Goal: Information Seeking & Learning: Compare options

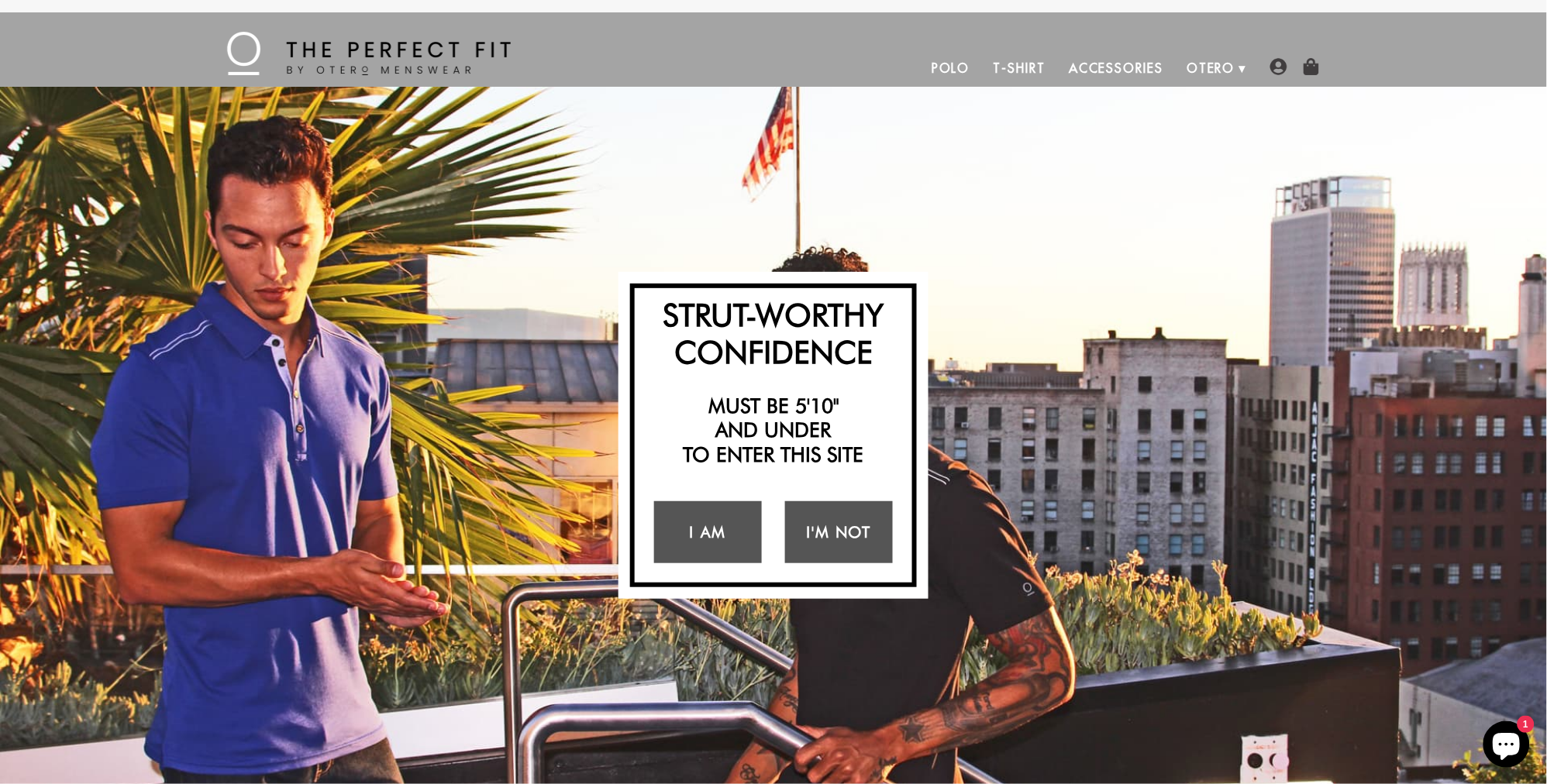
click at [1031, 74] on link "T-Shirt" at bounding box center [1019, 68] width 75 height 38
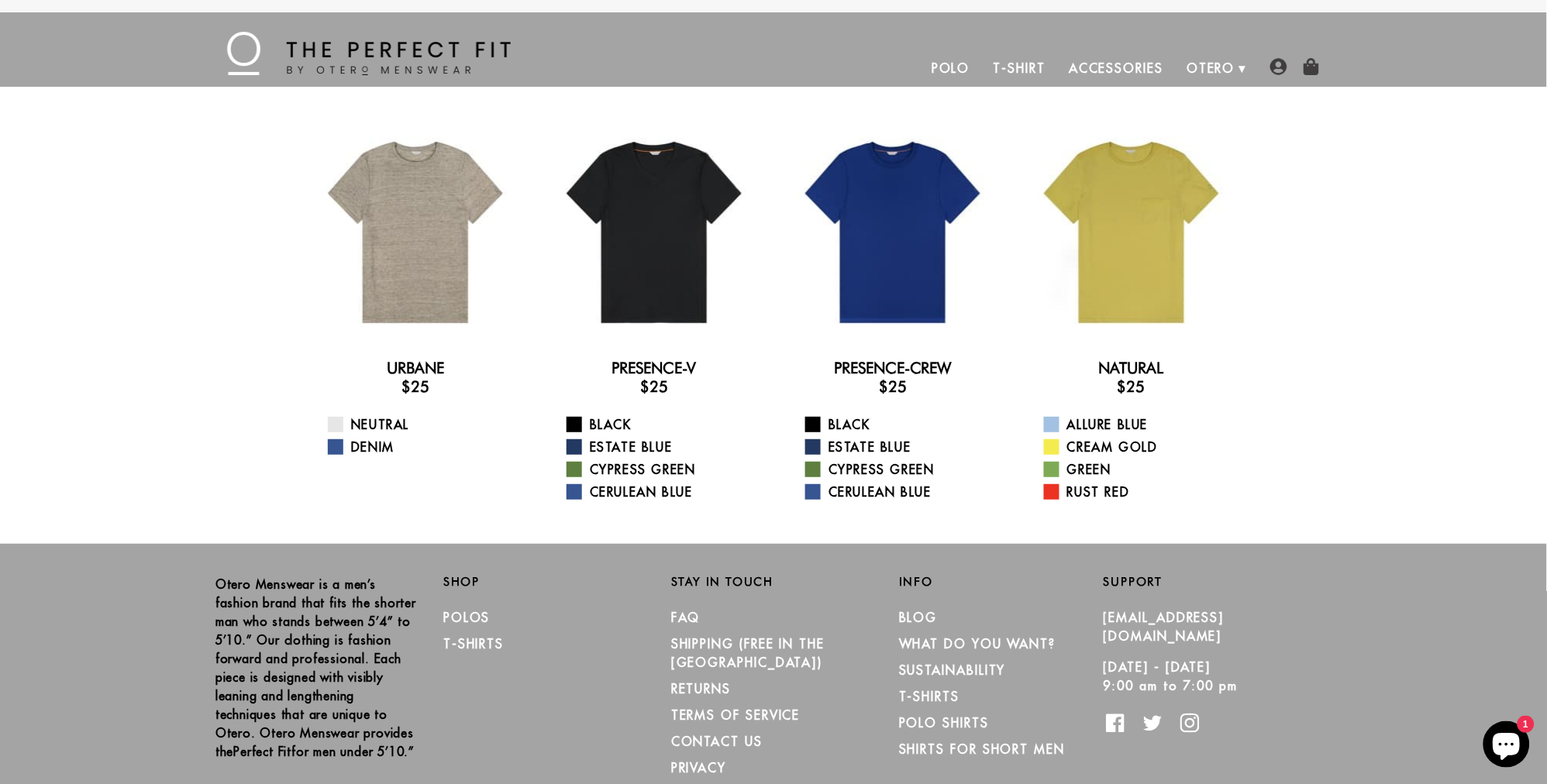
click at [954, 59] on link "Polo" at bounding box center [950, 68] width 62 height 38
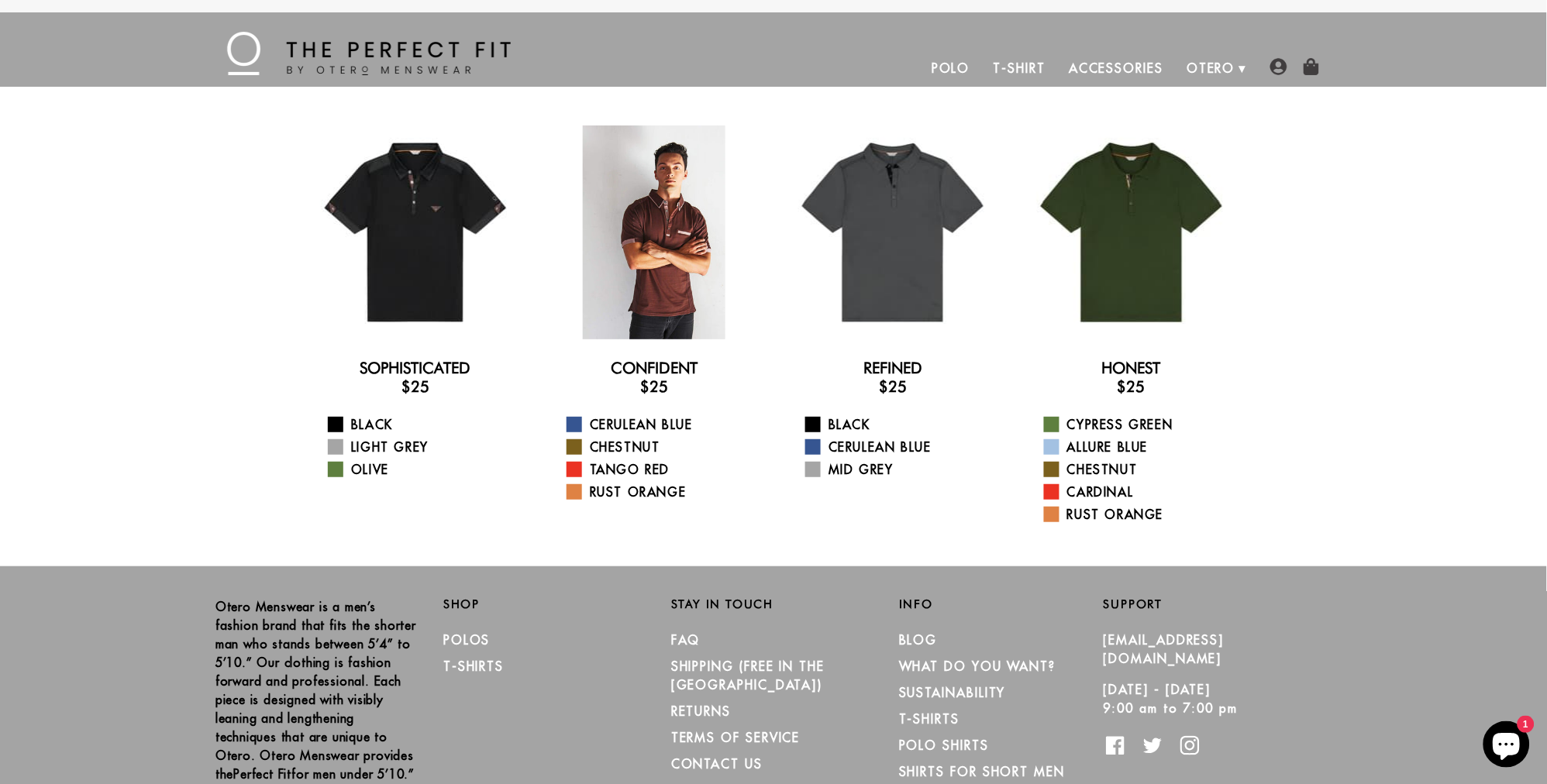
click at [669, 228] on div at bounding box center [654, 232] width 214 height 214
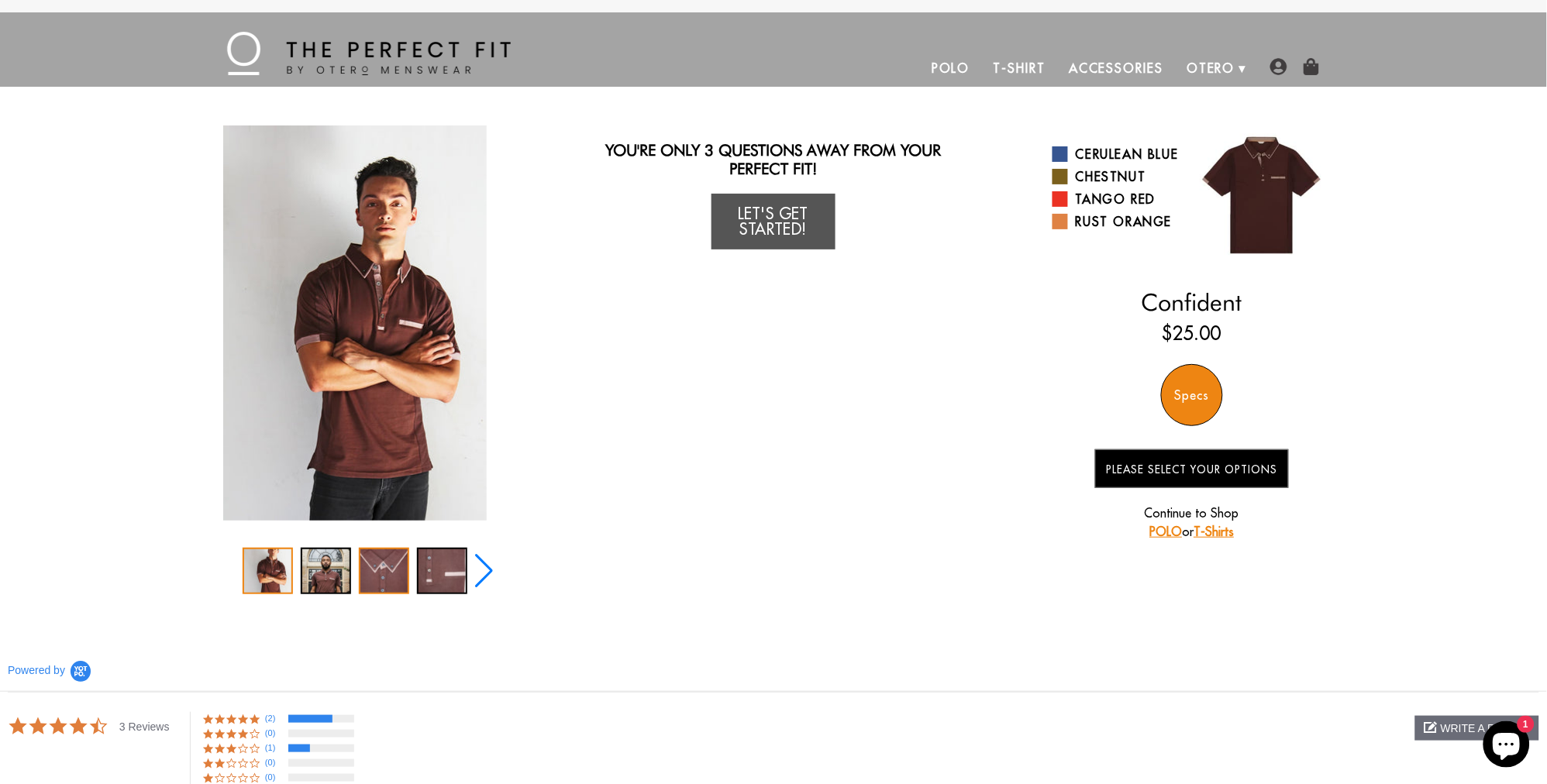
click at [379, 574] on div "3 / 5" at bounding box center [384, 570] width 50 height 46
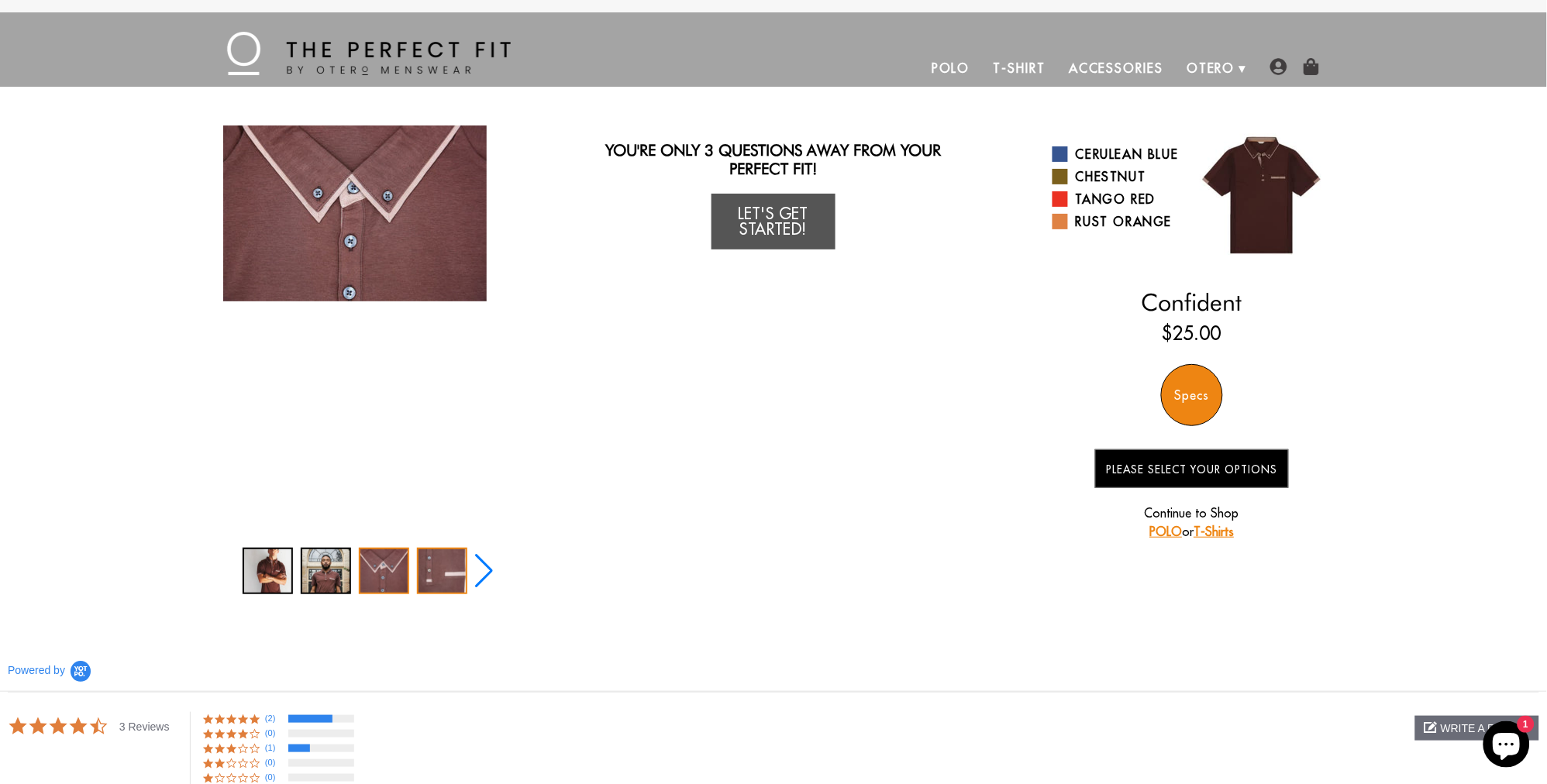
click at [424, 564] on div "4 / 5" at bounding box center [442, 570] width 50 height 46
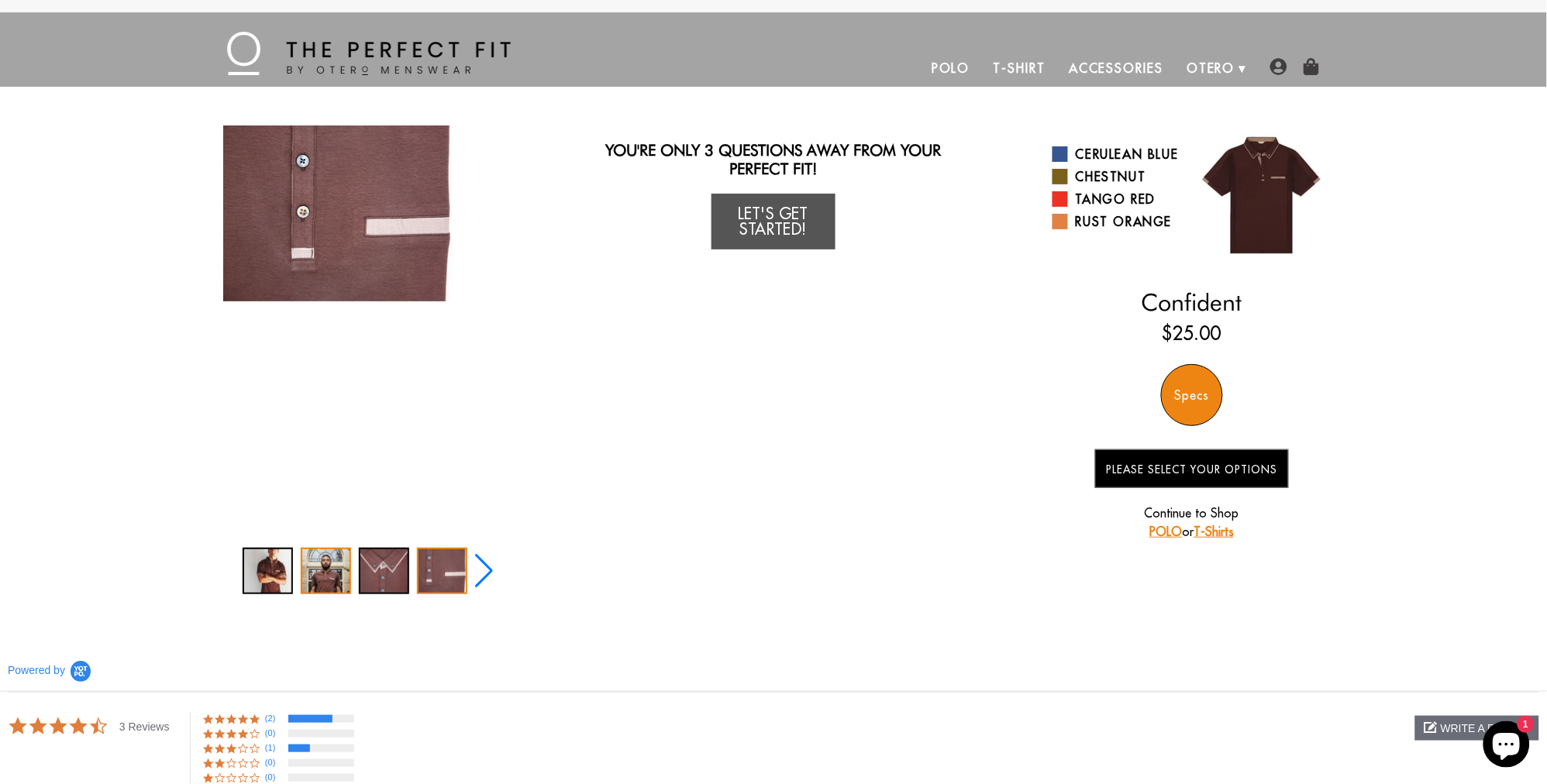
click at [337, 563] on div "2 / 5" at bounding box center [326, 570] width 50 height 46
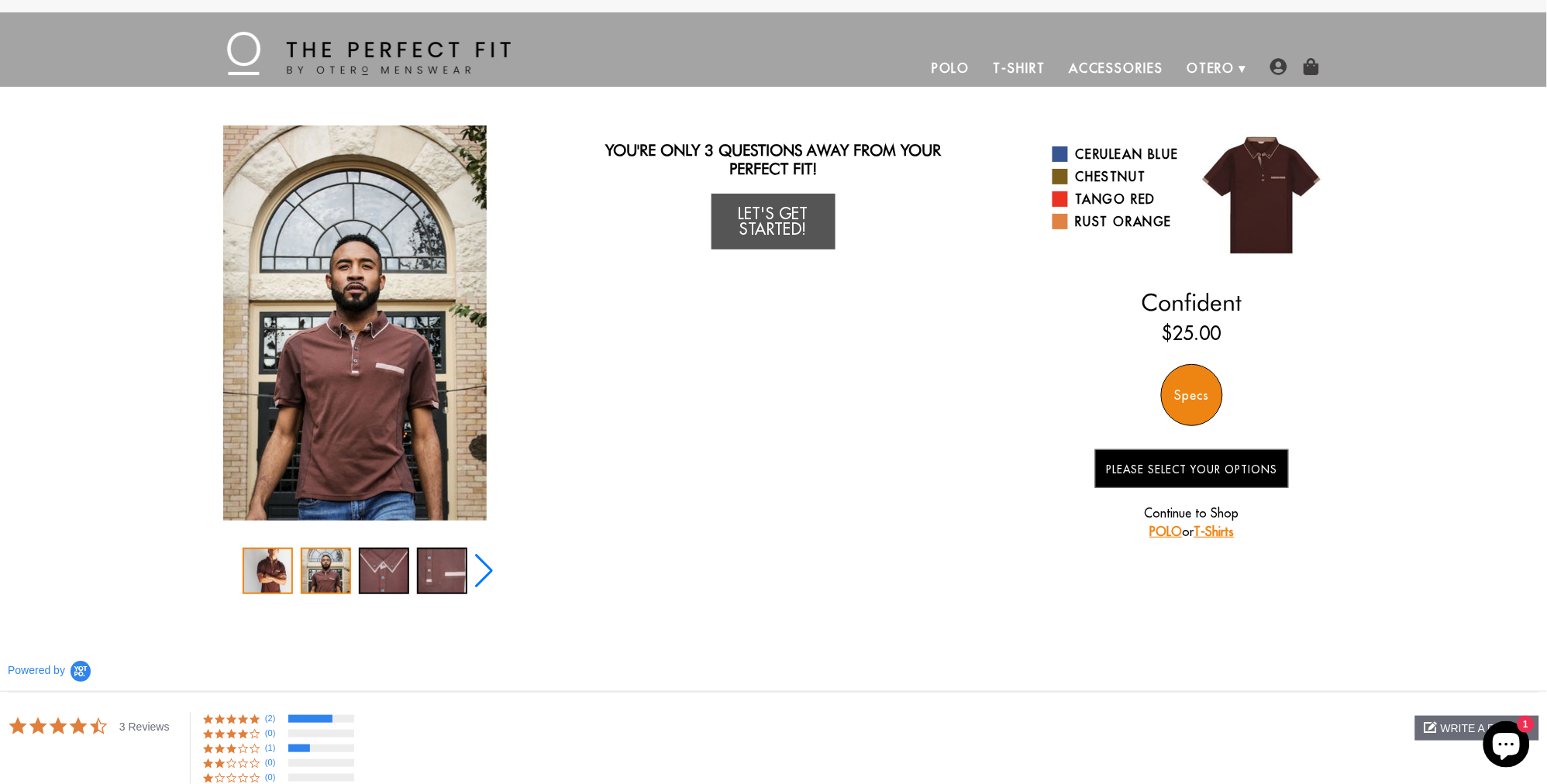
click at [269, 556] on div "1 / 5" at bounding box center [268, 570] width 50 height 46
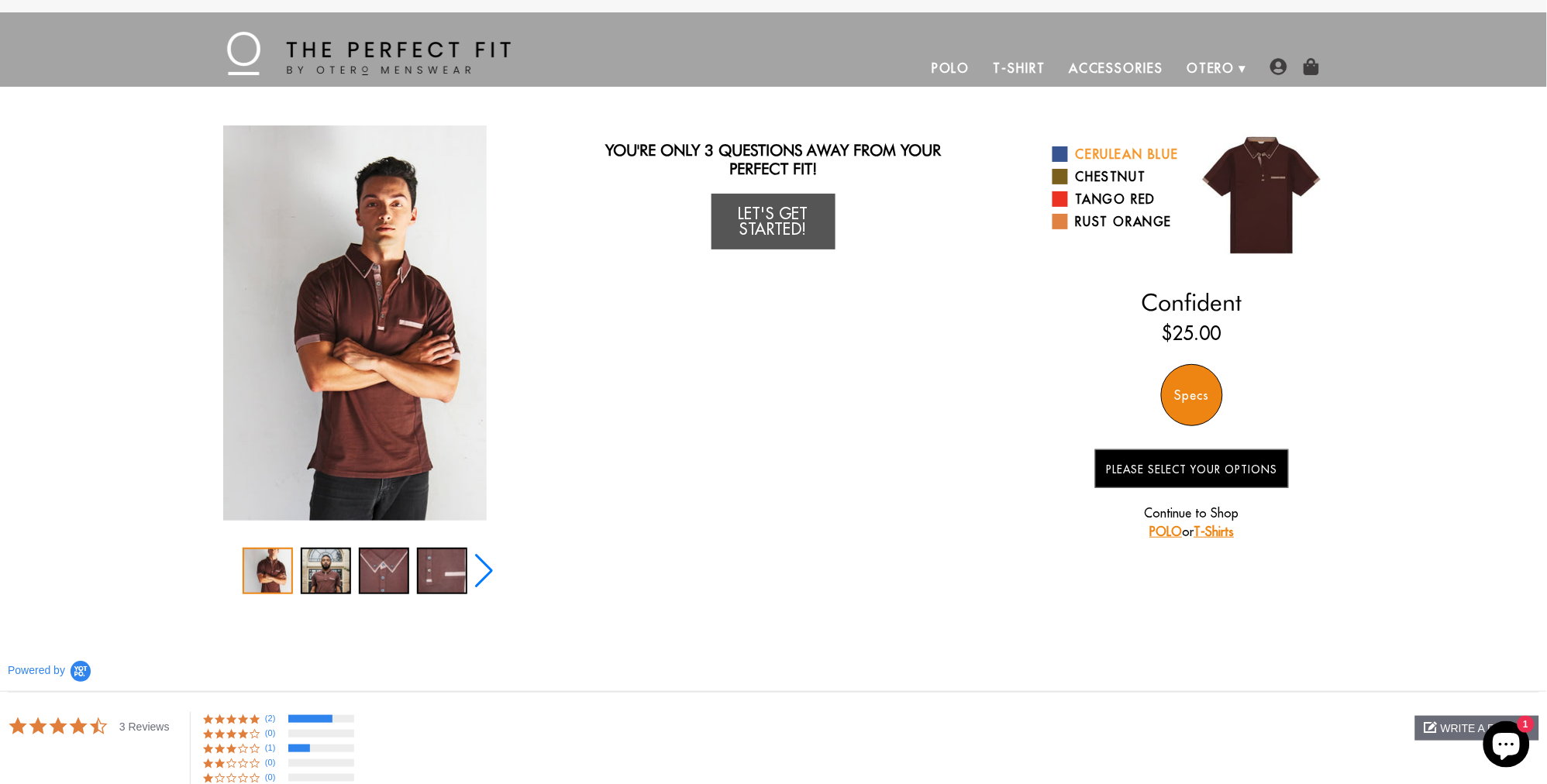
click at [1068, 156] on link "Cerulean Blue" at bounding box center [1116, 154] width 128 height 19
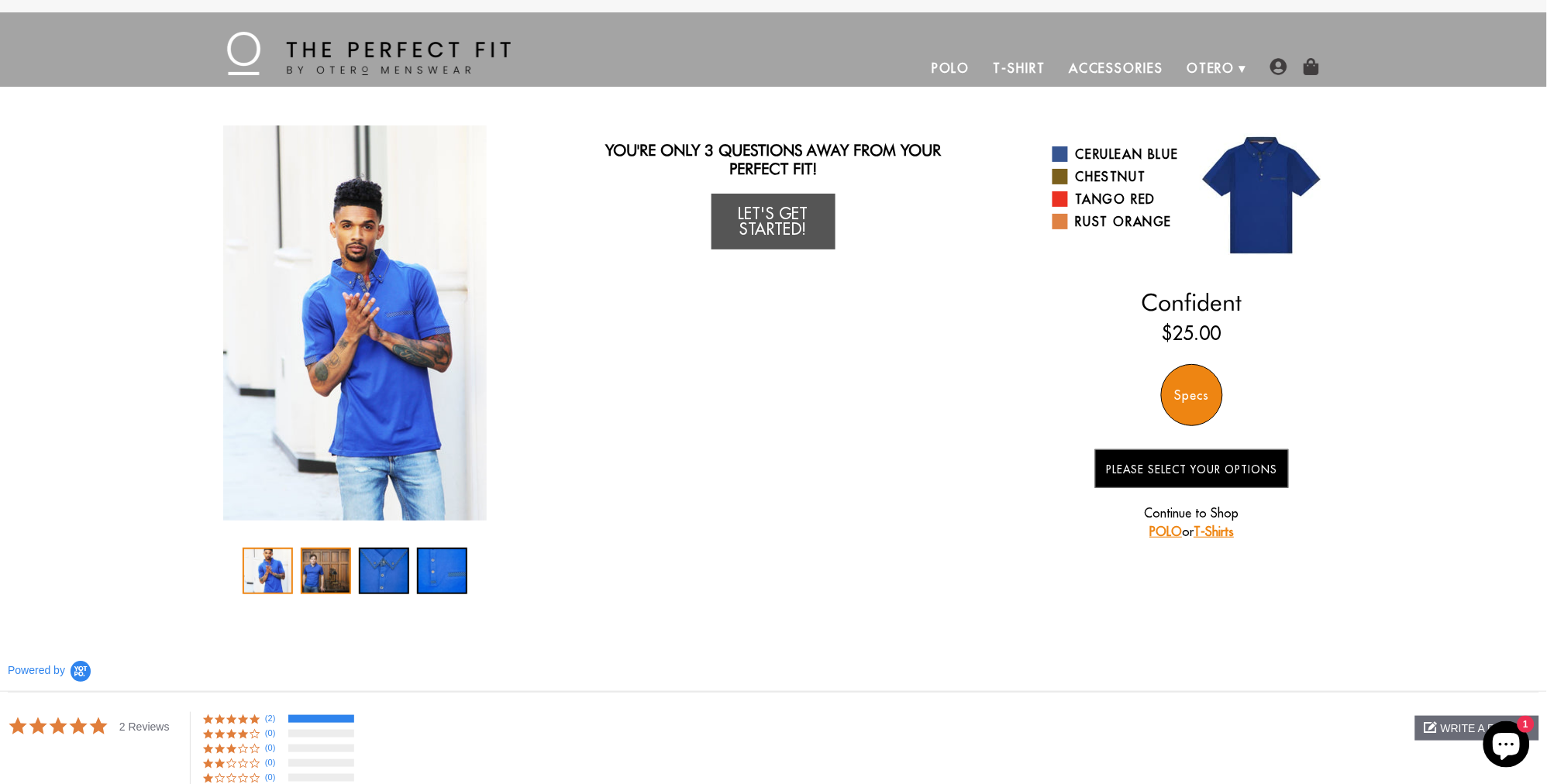
click at [334, 552] on div "2 / 4" at bounding box center [326, 570] width 50 height 46
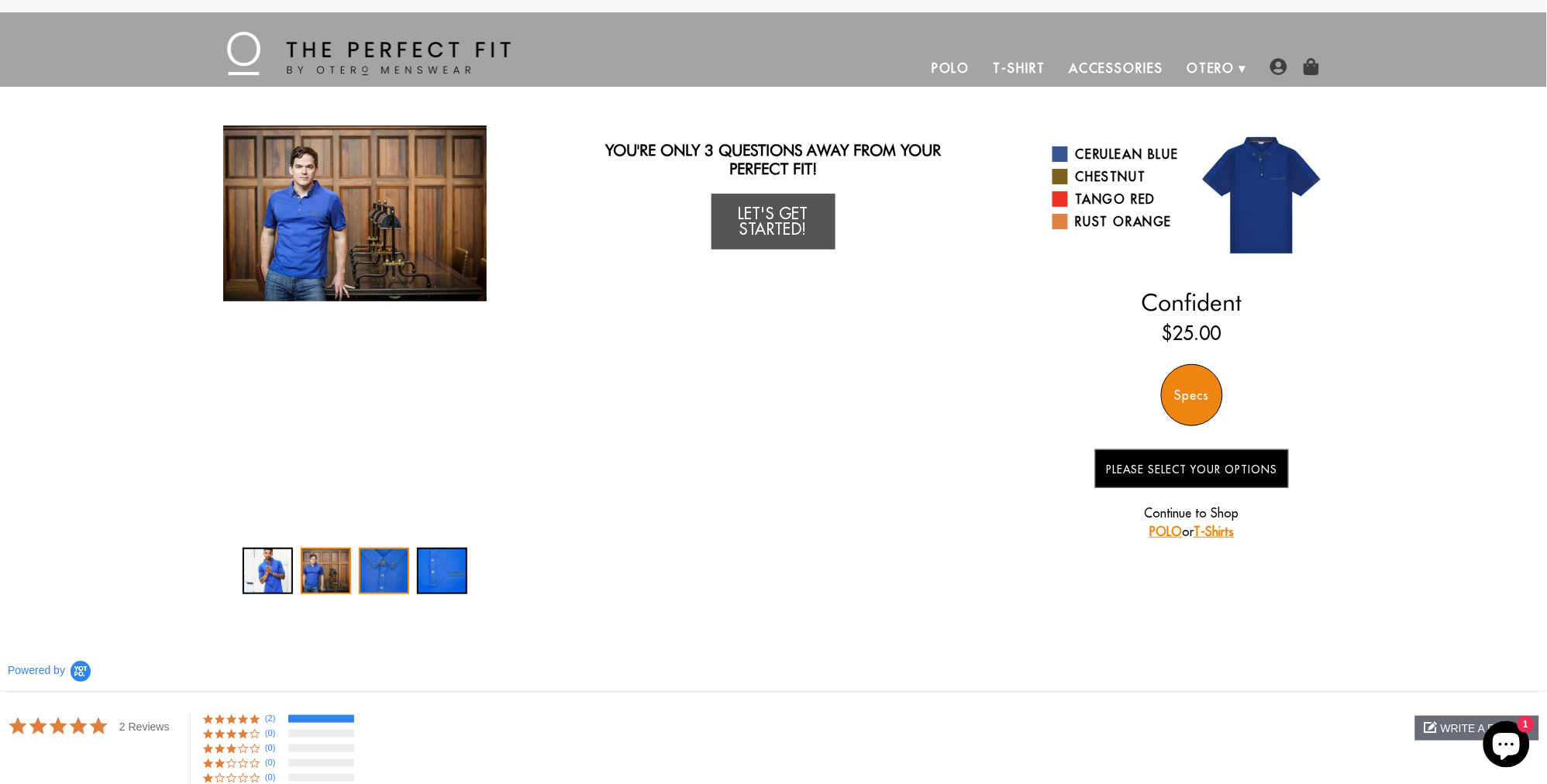
click at [383, 558] on div "3 / 4" at bounding box center [384, 570] width 50 height 46
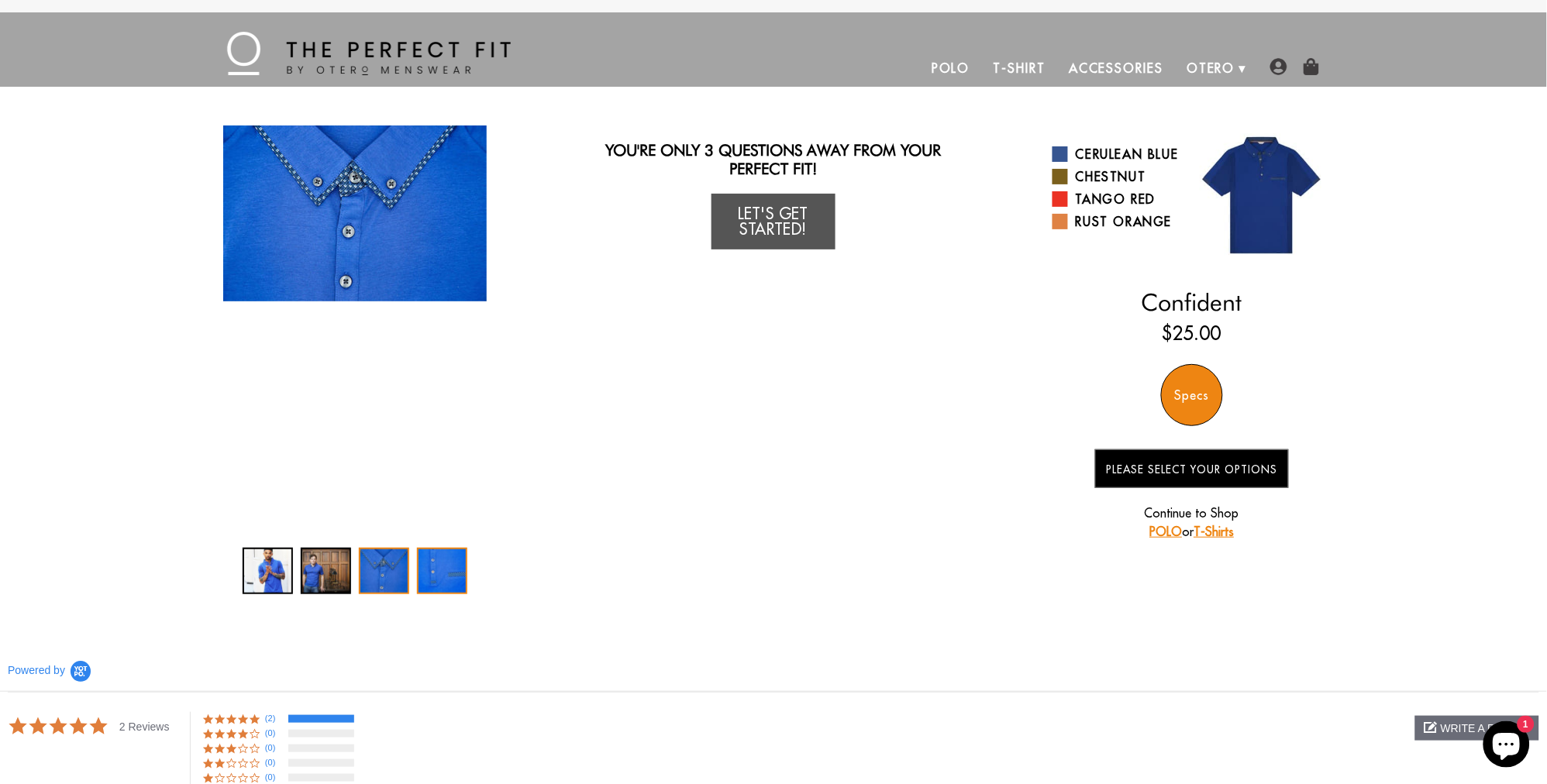
click at [453, 564] on div "4 / 4" at bounding box center [442, 570] width 50 height 46
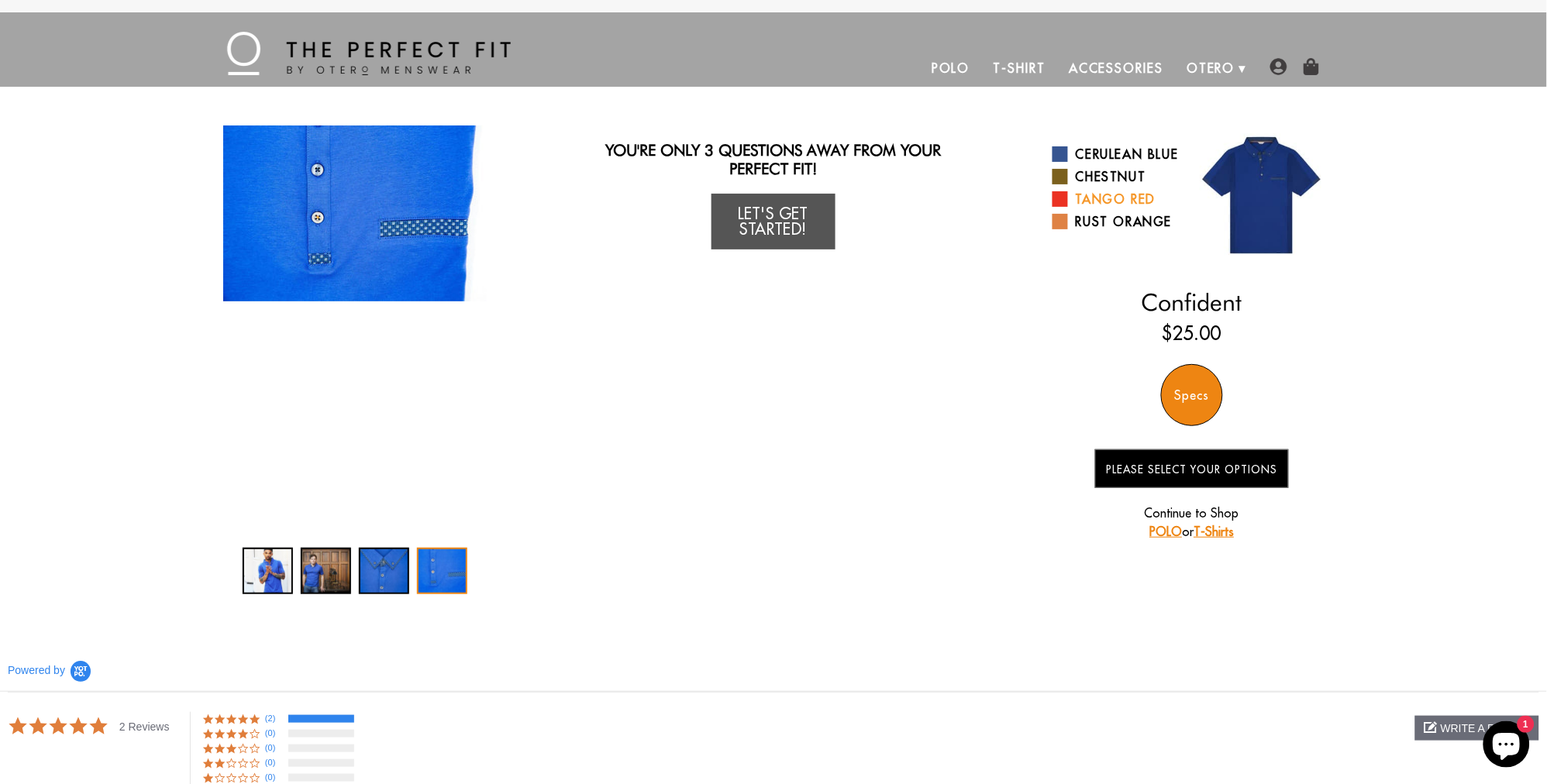
click at [1098, 208] on link "Tango Red" at bounding box center [1116, 200] width 128 height 19
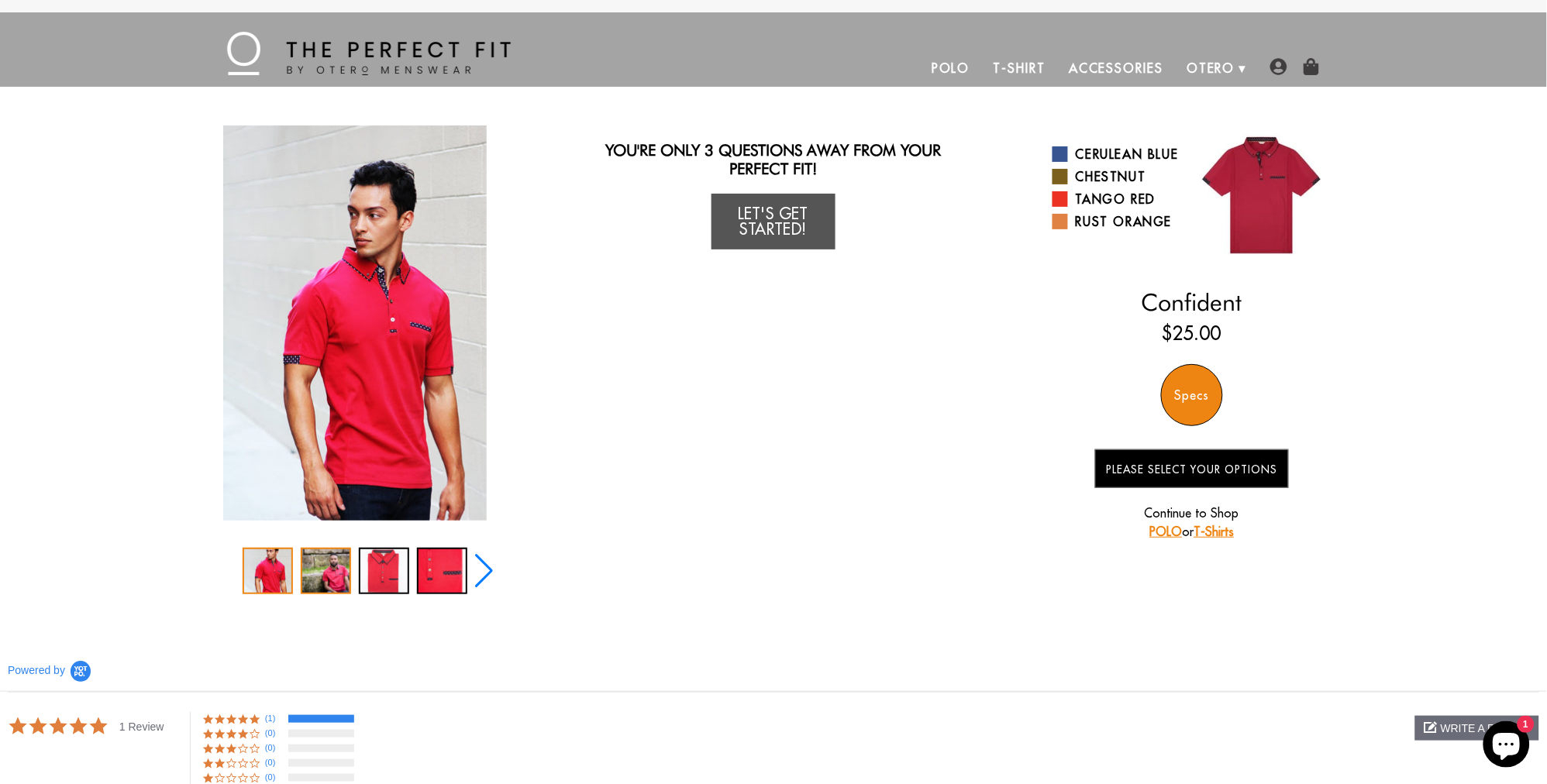
click at [342, 566] on div "2 / 5" at bounding box center [326, 570] width 50 height 46
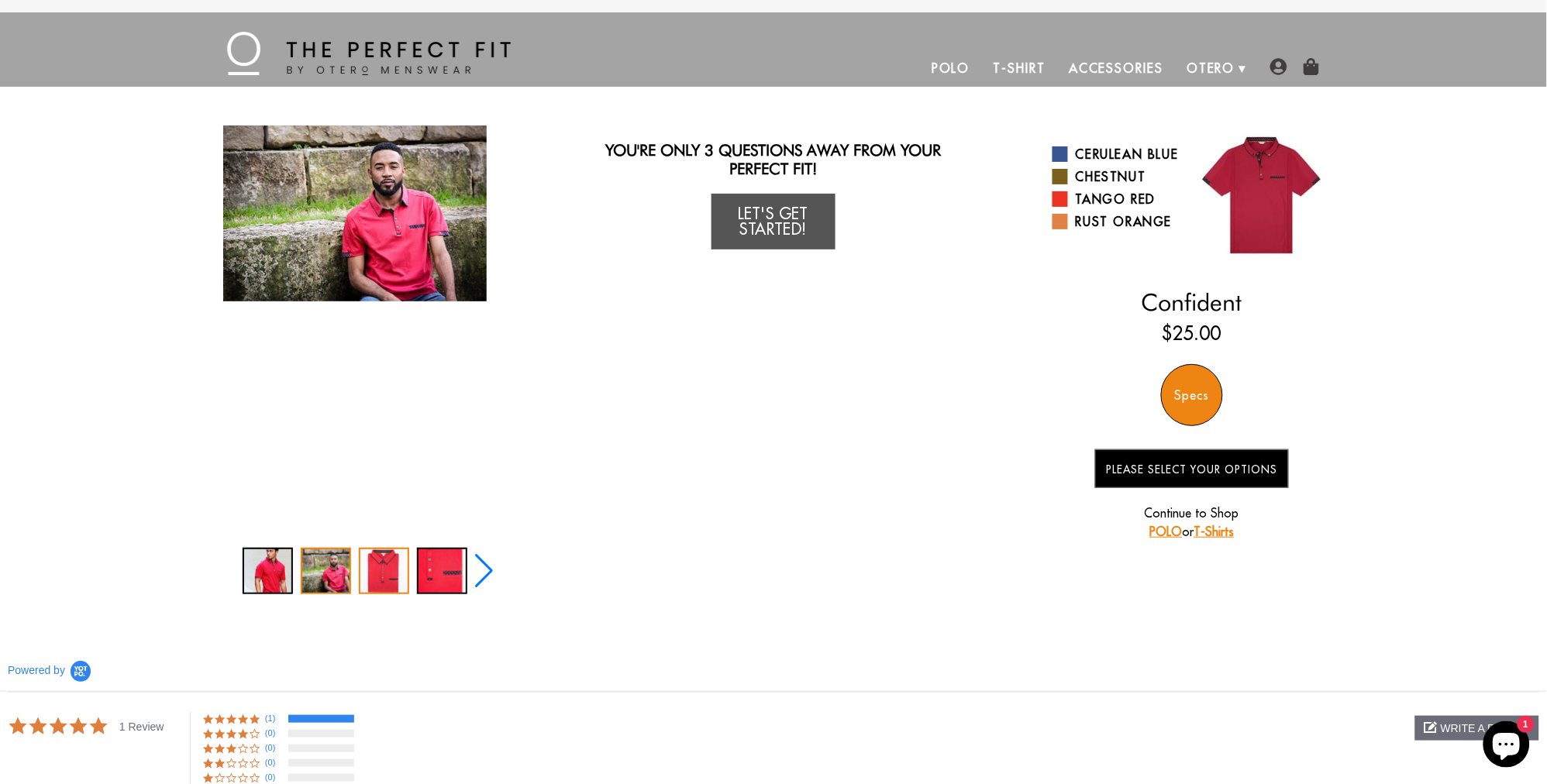
click at [378, 566] on div "3 / 5" at bounding box center [384, 570] width 50 height 46
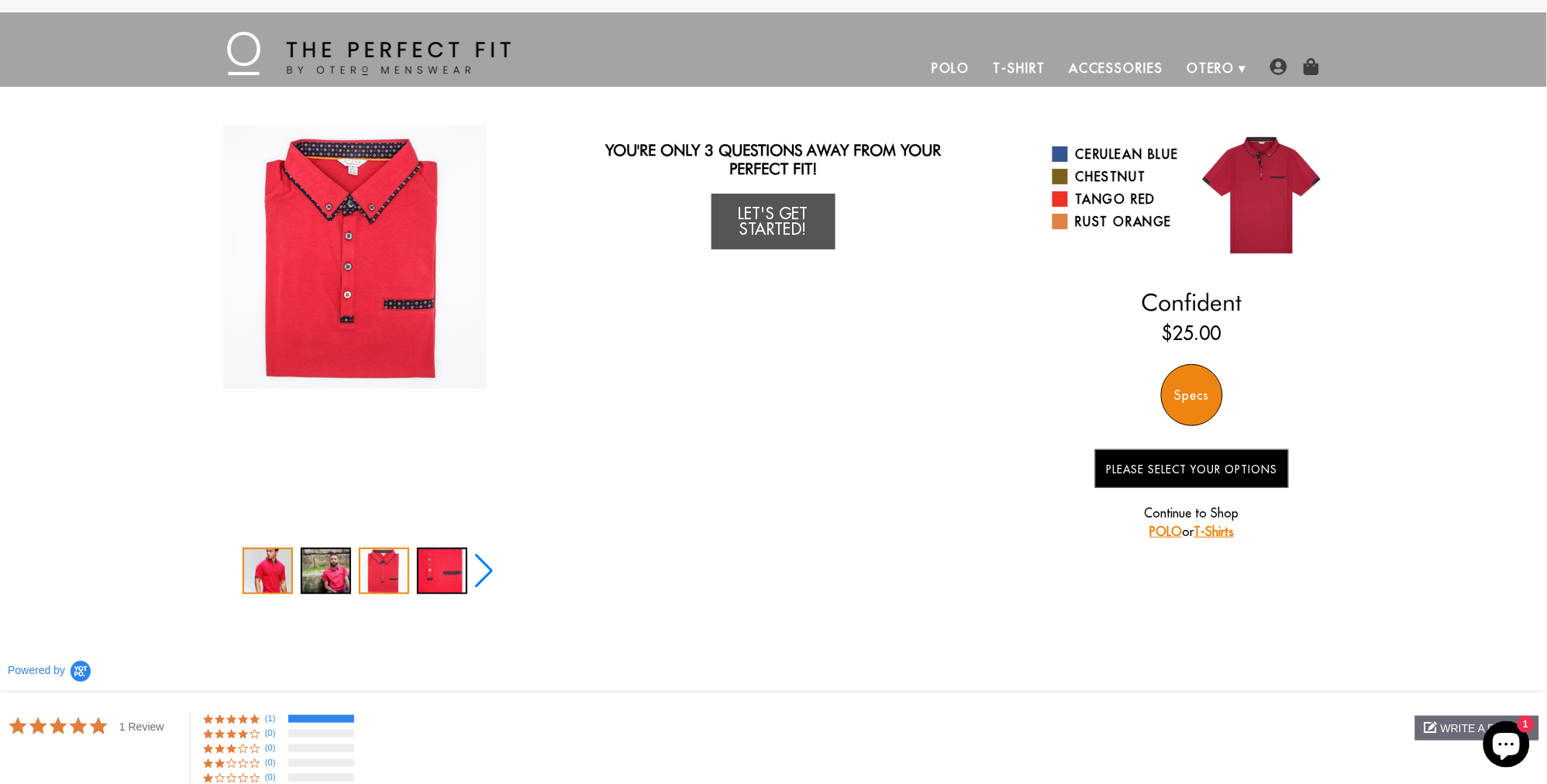
click at [279, 566] on div "1 / 5" at bounding box center [268, 570] width 50 height 46
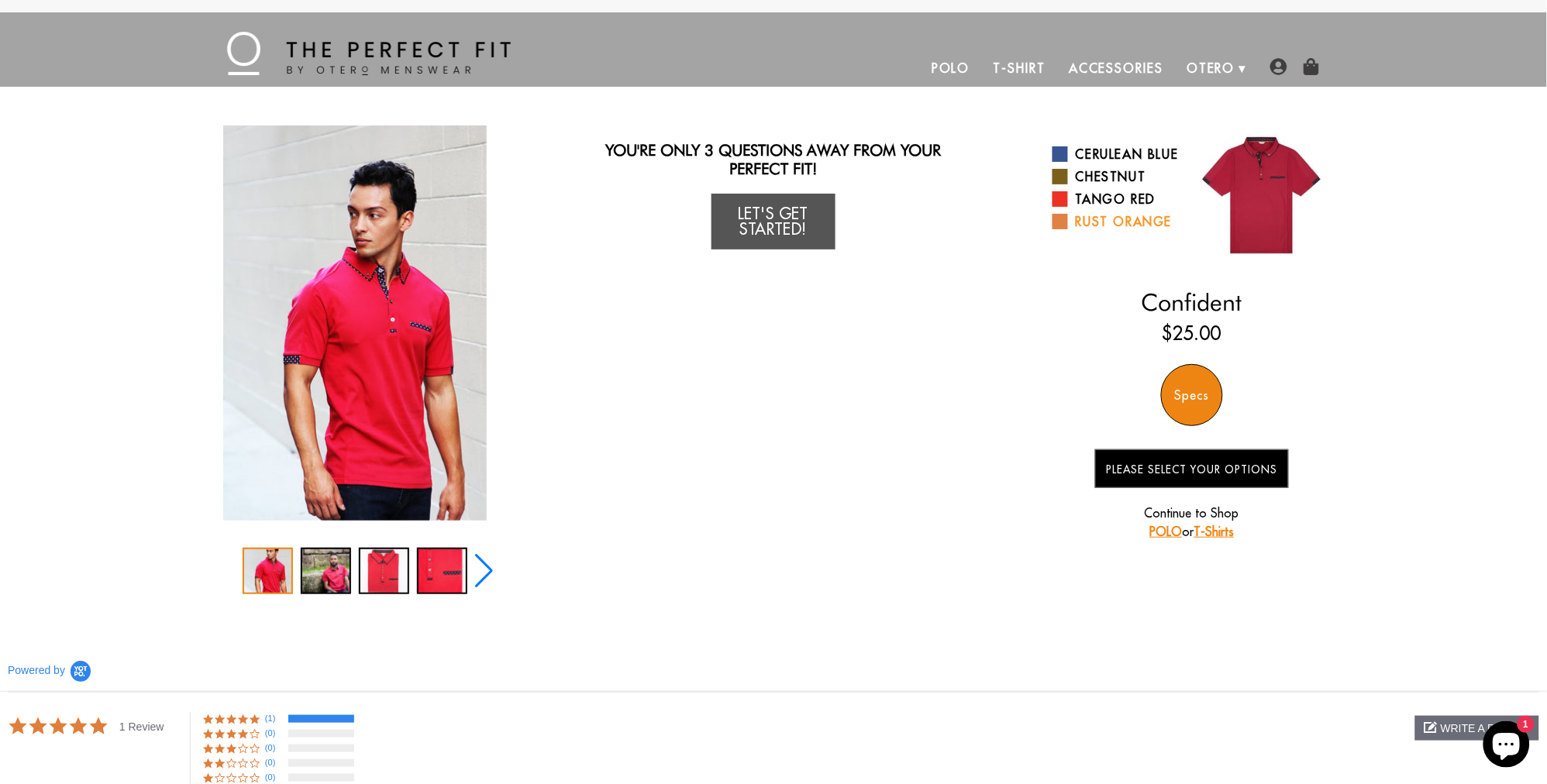
click at [1096, 231] on link "Rust Orange" at bounding box center [1116, 221] width 128 height 19
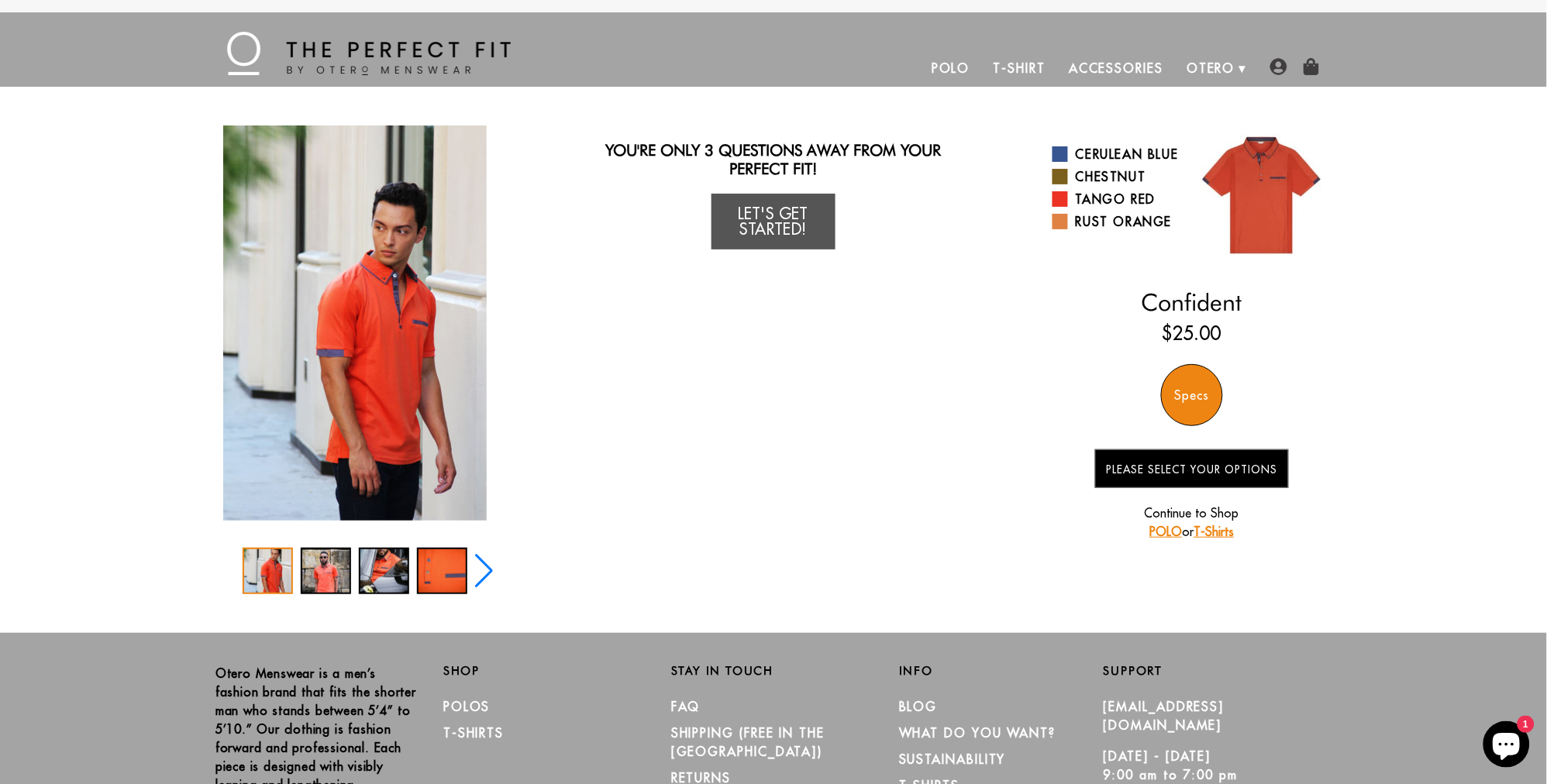
click at [1126, 68] on link "Accessories" at bounding box center [1116, 68] width 117 height 38
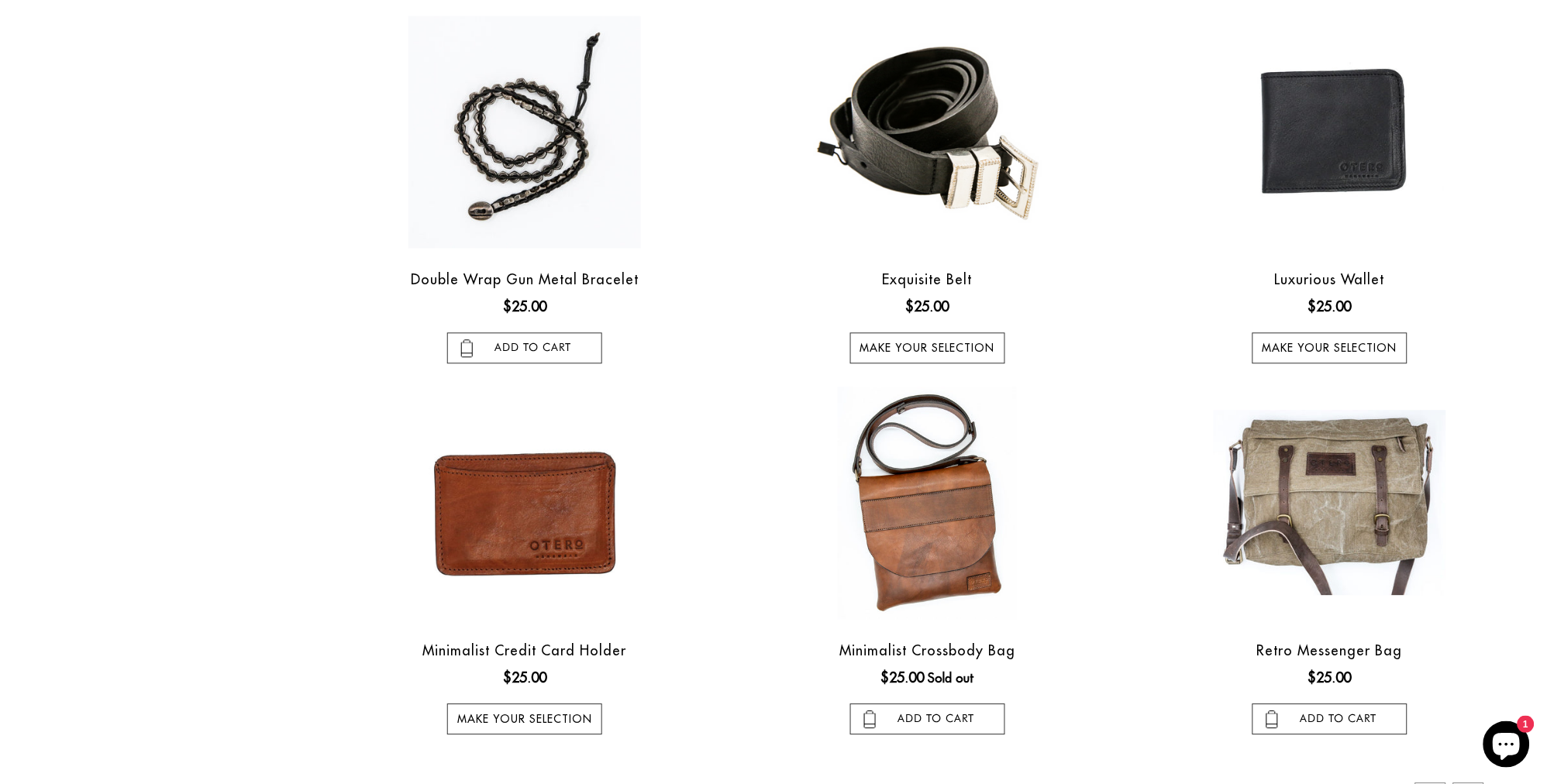
scroll to position [1275, 0]
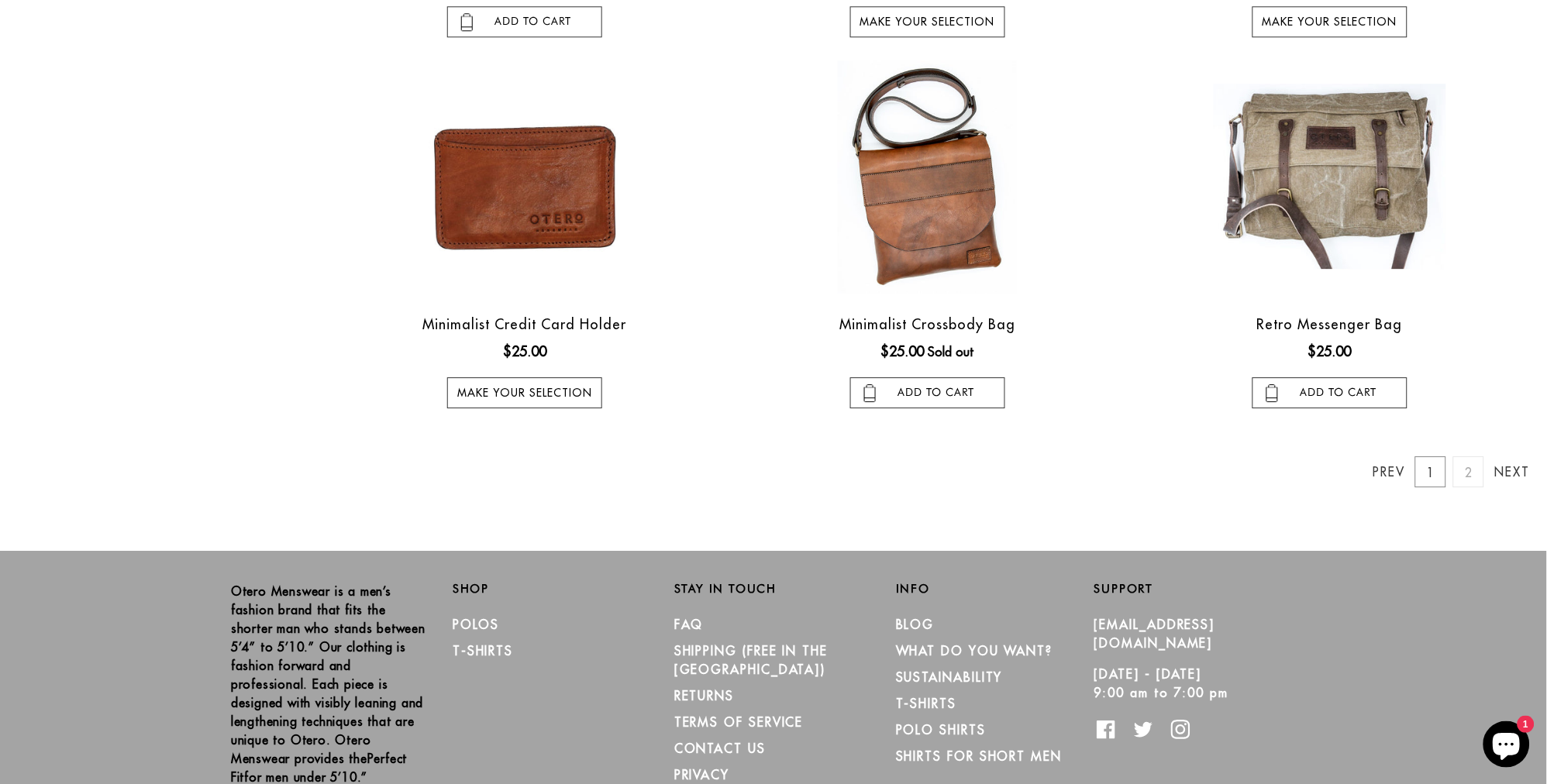
click at [1465, 473] on link "2" at bounding box center [1469, 472] width 31 height 31
